Goal: Transaction & Acquisition: Purchase product/service

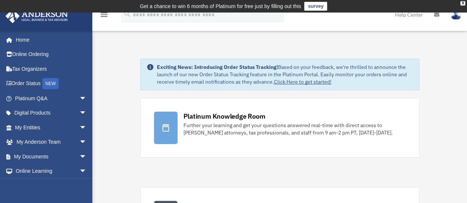
click at [38, 142] on link "My [PERSON_NAME] Team arrow_drop_down" at bounding box center [51, 142] width 93 height 15
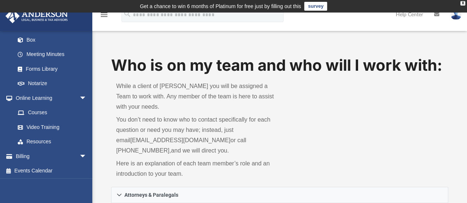
scroll to position [264, 0]
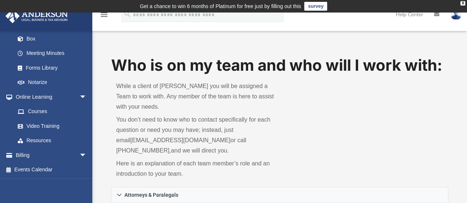
click at [79, 154] on span "arrow_drop_down" at bounding box center [86, 155] width 15 height 15
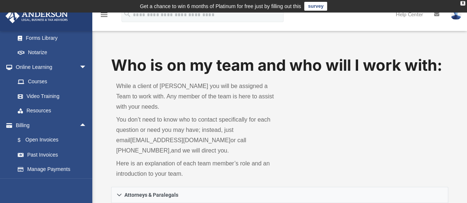
scroll to position [301, 0]
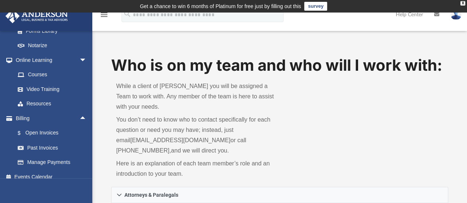
click at [46, 134] on link "$ Open Invoices" at bounding box center [53, 133] width 87 height 15
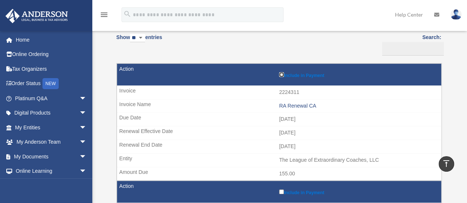
scroll to position [22, 0]
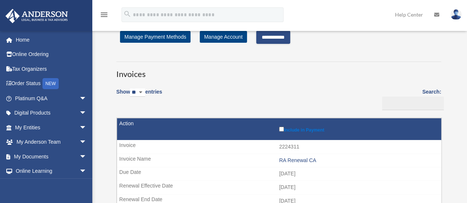
click at [302, 131] on label "Include in Payment" at bounding box center [358, 128] width 158 height 7
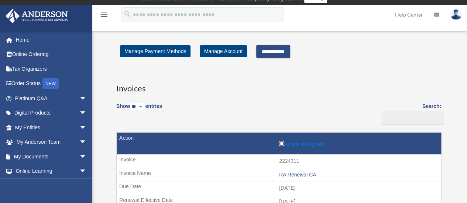
scroll to position [0, 0]
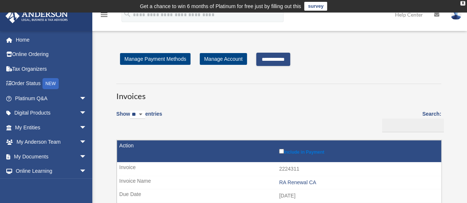
click at [281, 59] on input "**********" at bounding box center [273, 59] width 34 height 13
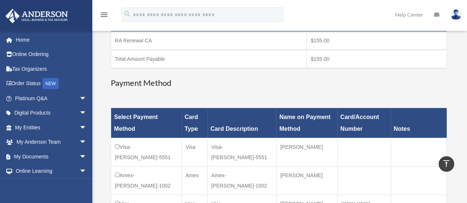
scroll to position [185, 0]
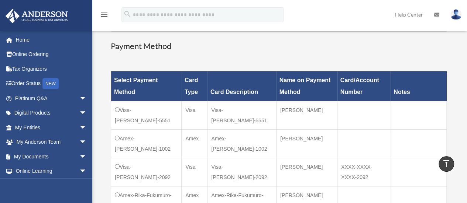
click at [114, 137] on td "Amex-Joe-Ordona-1002" at bounding box center [146, 144] width 70 height 28
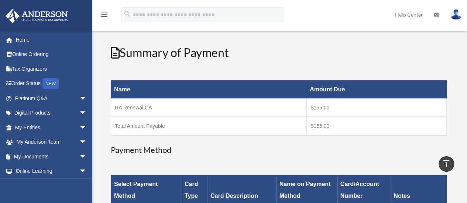
scroll to position [80, 0]
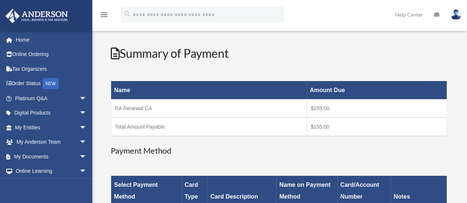
click at [28, 128] on link "My Entities arrow_drop_down" at bounding box center [51, 127] width 93 height 15
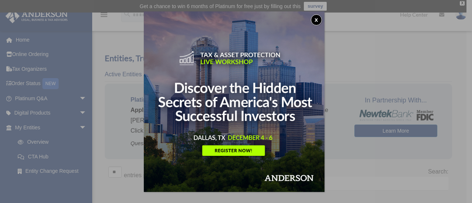
click at [320, 20] on button "x" at bounding box center [316, 19] width 11 height 11
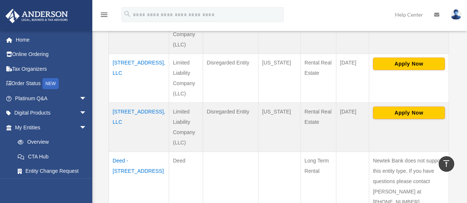
scroll to position [258, 0]
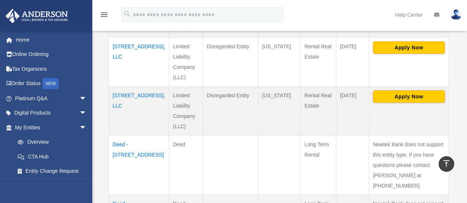
click at [116, 94] on td "413 Royal Tern, LLC" at bounding box center [139, 110] width 60 height 49
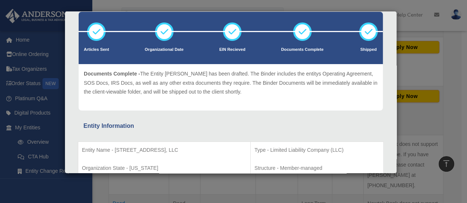
scroll to position [111, 0]
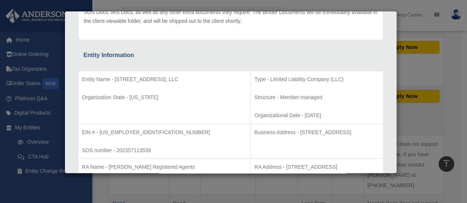
click at [251, 107] on td "Type - Limited Liability Company (LLC) Structure - Member-managed Organizationa…" at bounding box center [317, 97] width 133 height 53
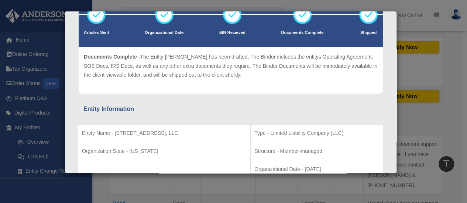
scroll to position [0, 0]
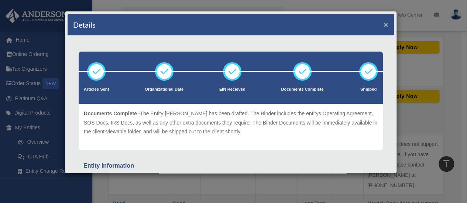
click at [383, 22] on button "×" at bounding box center [385, 25] width 5 height 8
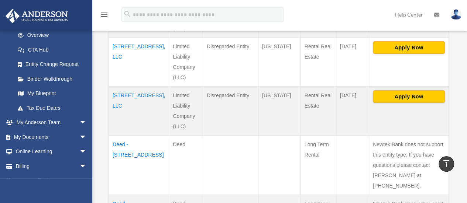
scroll to position [118, 0]
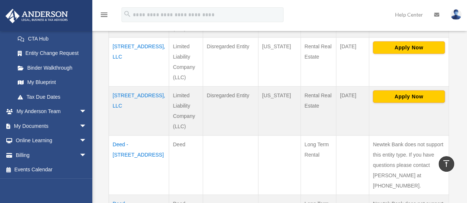
click at [79, 155] on span "arrow_drop_down" at bounding box center [86, 155] width 15 height 15
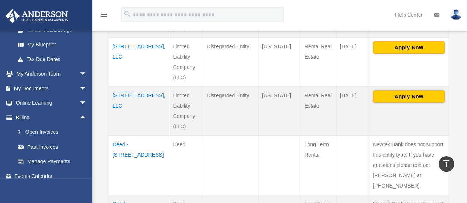
scroll to position [162, 0]
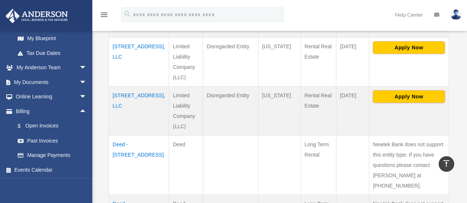
click at [49, 143] on link "Past Invoices" at bounding box center [53, 141] width 87 height 15
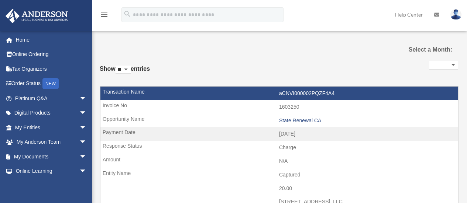
select select
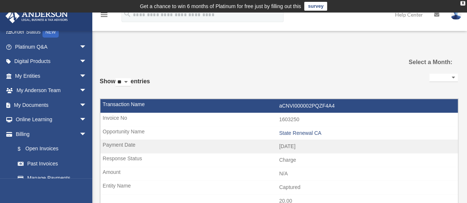
scroll to position [75, 0]
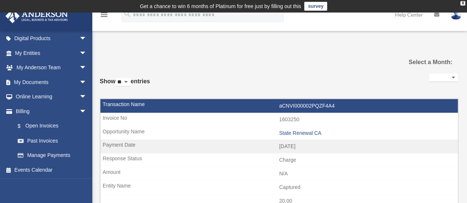
click at [50, 125] on link "$ Open Invoices" at bounding box center [53, 126] width 87 height 15
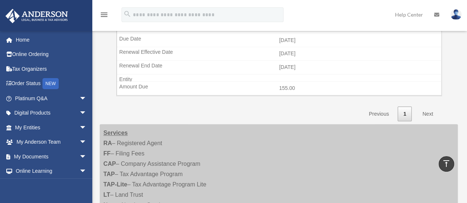
scroll to position [383, 0]
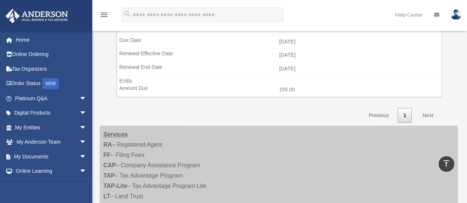
click at [429, 118] on link "Next" at bounding box center [428, 115] width 22 height 15
click at [431, 109] on link "Next" at bounding box center [428, 115] width 22 height 15
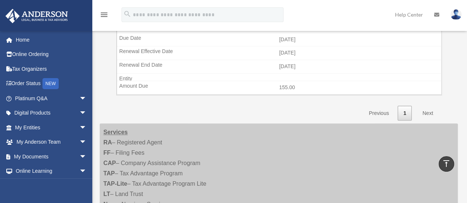
scroll to position [388, 0]
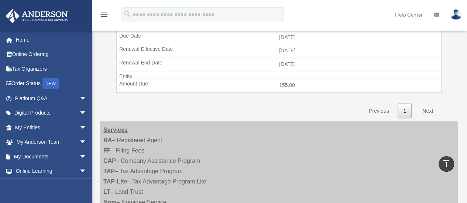
click at [425, 109] on link "Next" at bounding box center [428, 111] width 22 height 15
click at [365, 104] on link "Previous" at bounding box center [378, 111] width 31 height 15
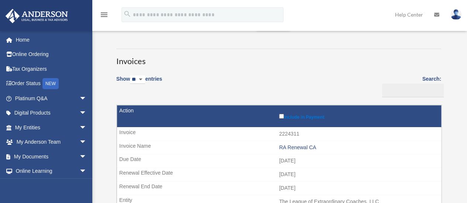
scroll to position [35, 0]
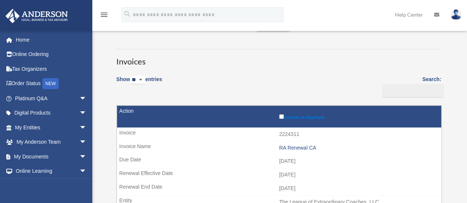
click at [278, 125] on td "Include in Payment" at bounding box center [279, 117] width 324 height 22
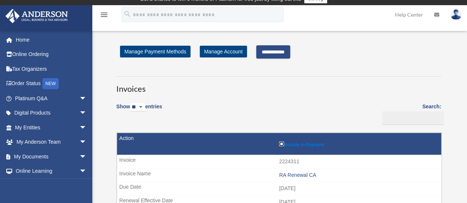
scroll to position [0, 0]
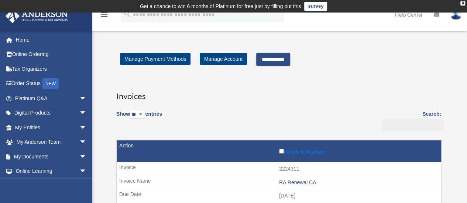
click at [290, 59] on input "**********" at bounding box center [273, 59] width 34 height 13
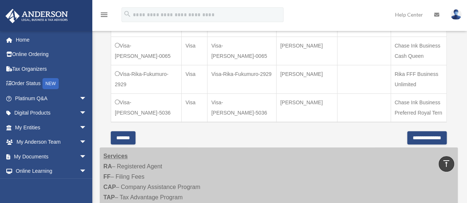
scroll to position [363, 0]
click at [414, 137] on input "**********" at bounding box center [426, 137] width 39 height 13
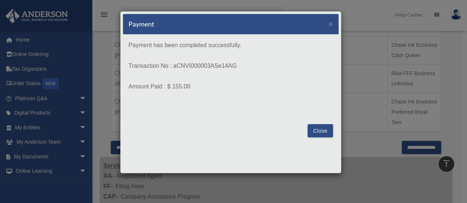
click at [322, 132] on button "Close" at bounding box center [319, 130] width 25 height 13
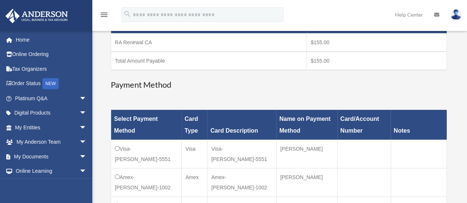
scroll to position [75, 0]
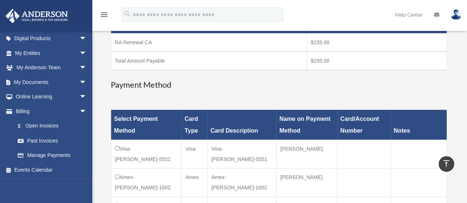
click at [56, 126] on link "$ Open Invoices" at bounding box center [50, 126] width 80 height 15
